Goal: Transaction & Acquisition: Purchase product/service

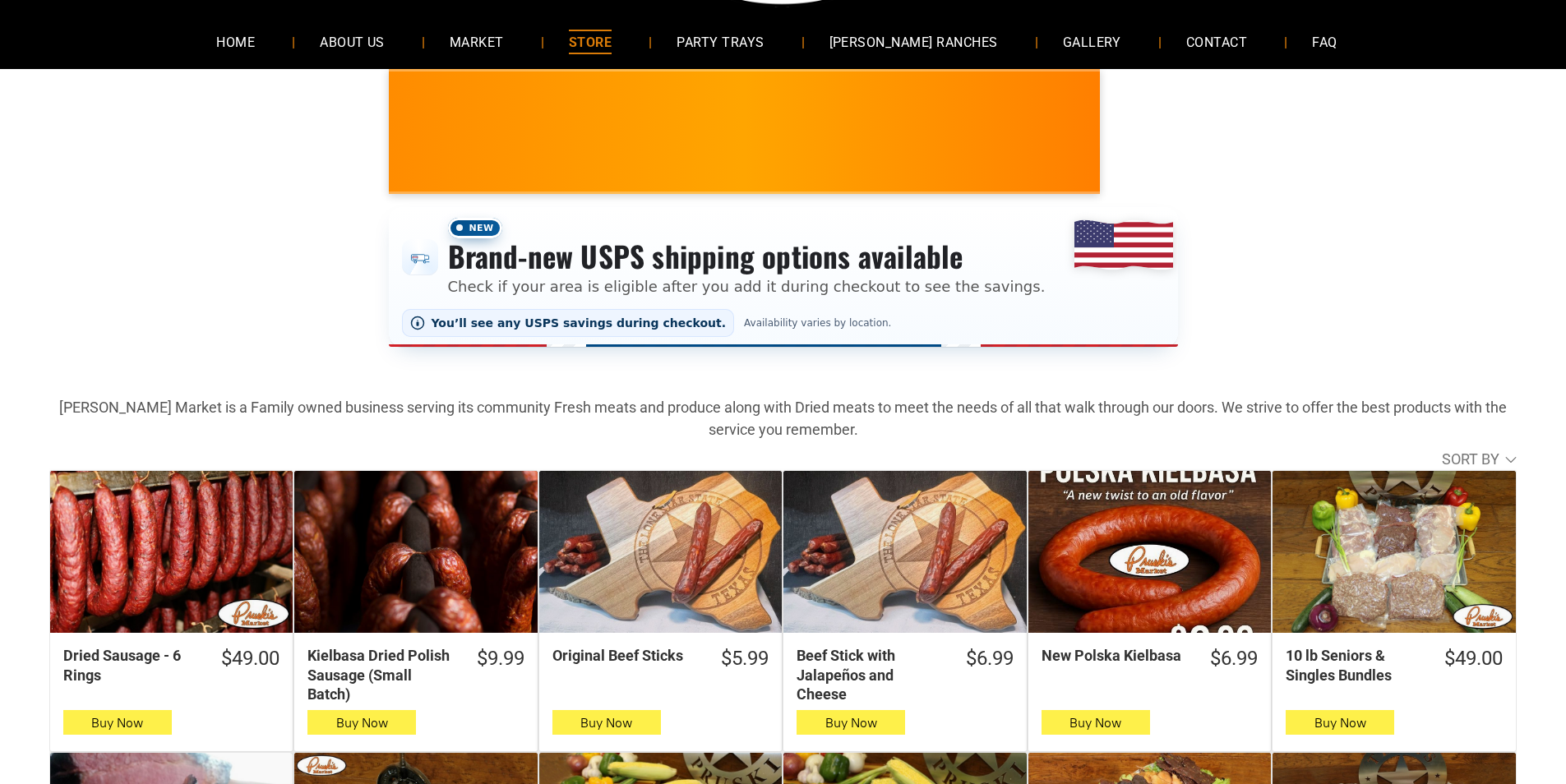
scroll to position [164, 0]
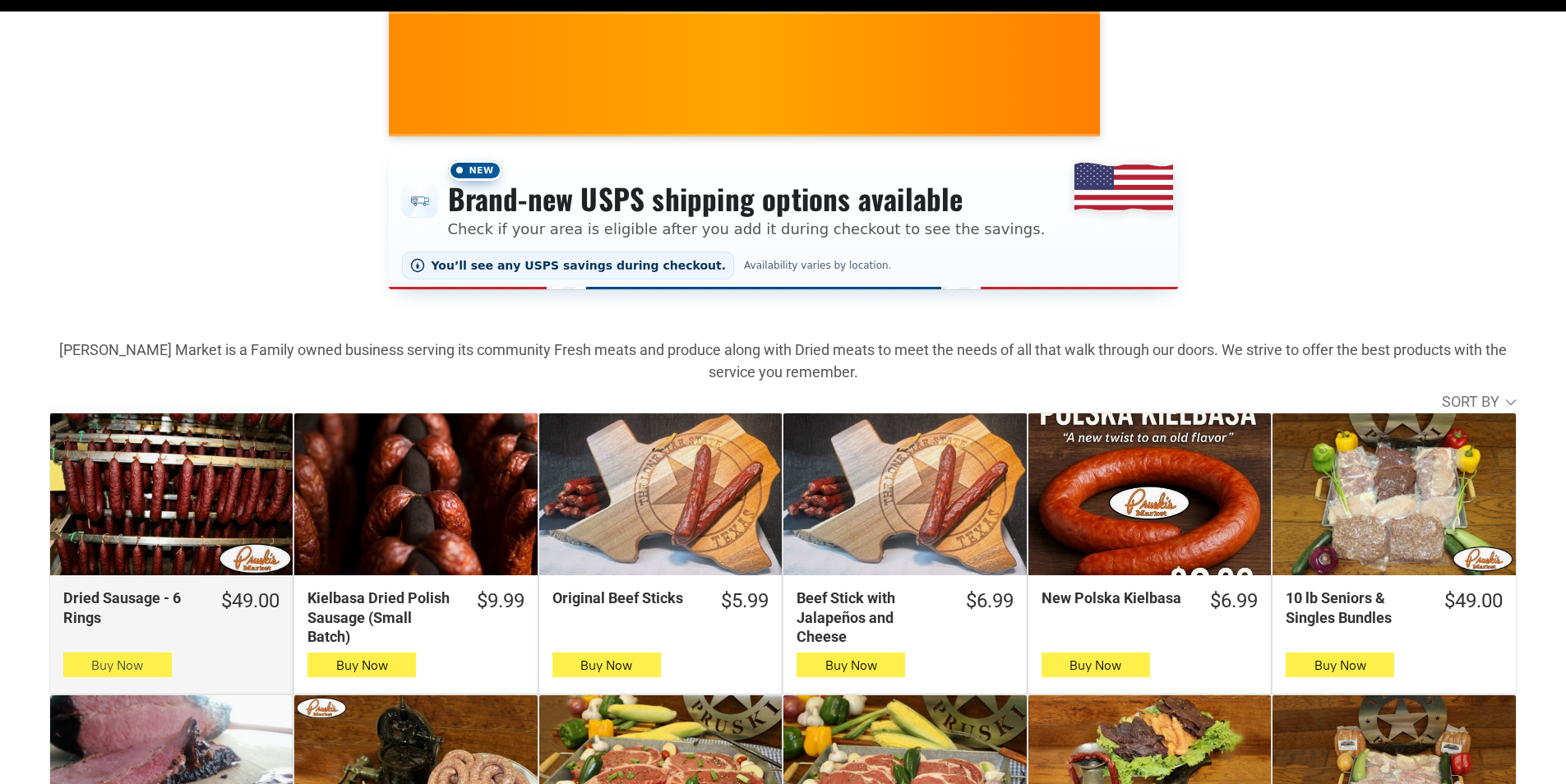
click at [128, 664] on span "button" at bounding box center [117, 665] width 24 height 23
click at [91, 664] on span "Buy Now" at bounding box center [117, 665] width 52 height 16
click at [75, 671] on button "Buy Now" at bounding box center [118, 664] width 109 height 24
